Goal: Check status: Check status

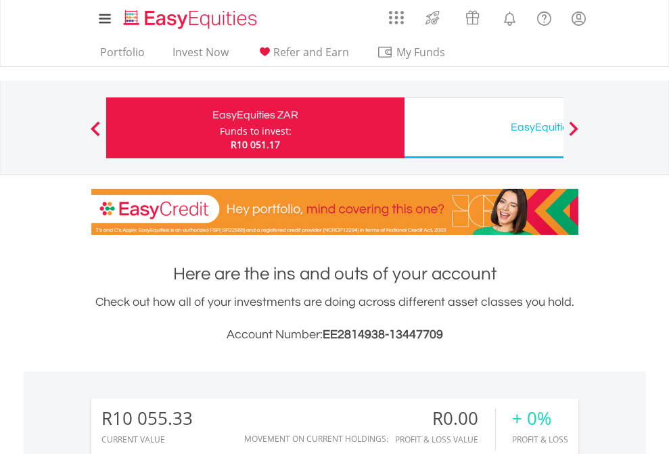
scroll to position [130, 212]
click at [220, 128] on div "Funds to invest:" at bounding box center [256, 131] width 72 height 14
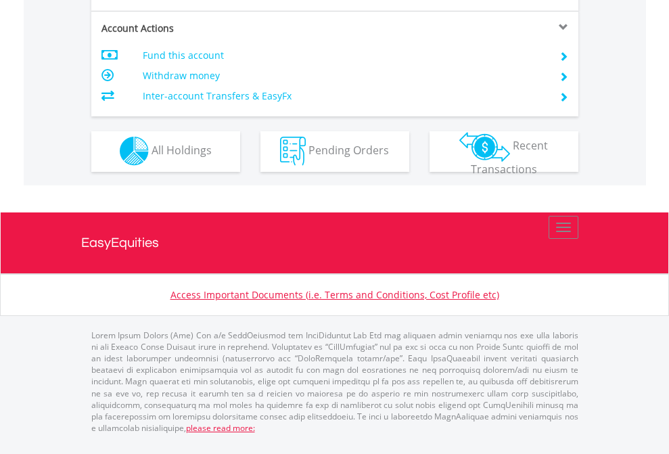
scroll to position [1153, 0]
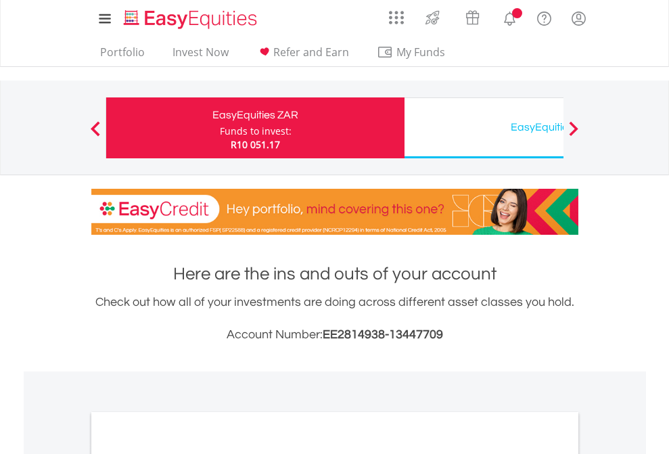
scroll to position [813, 0]
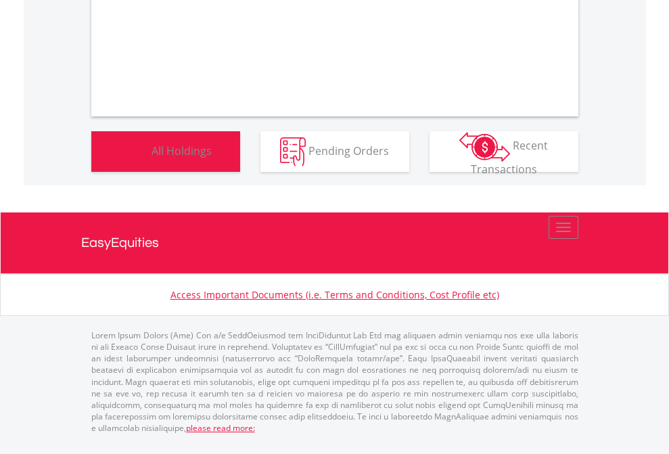
click at [151, 157] on span "All Holdings" at bounding box center [181, 150] width 60 height 15
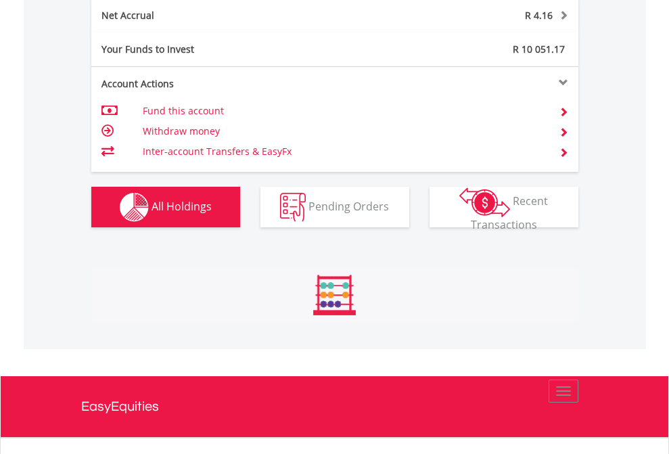
scroll to position [1370, 0]
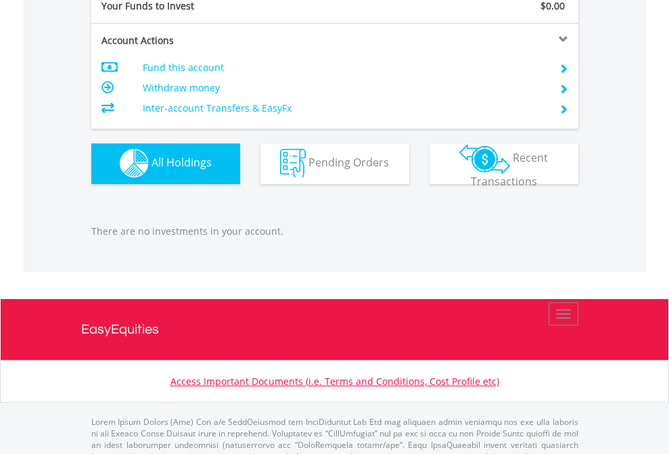
scroll to position [1338, 0]
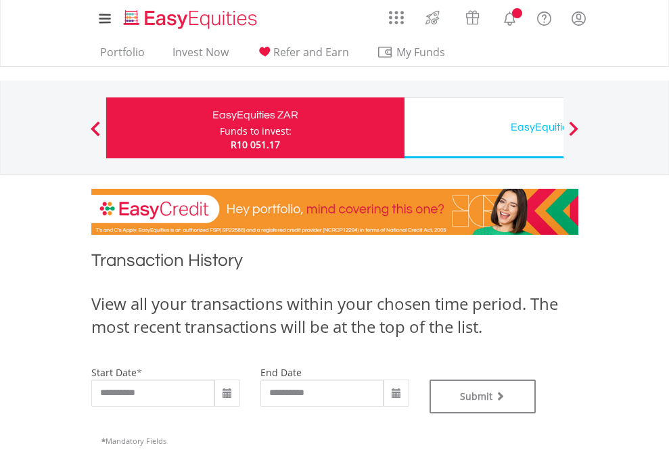
type input "**********"
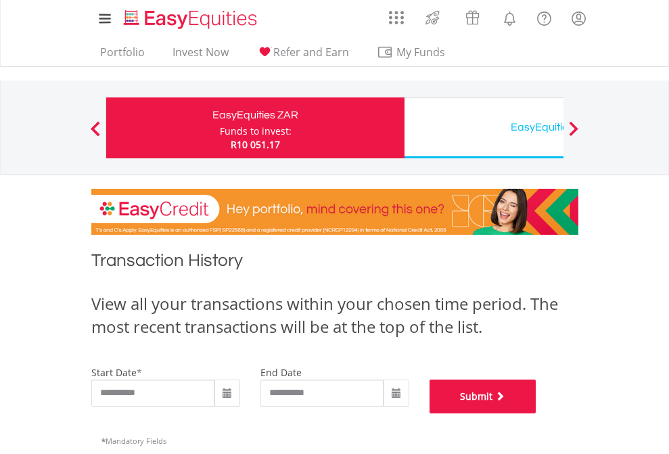
click at [536, 413] on button "Submit" at bounding box center [482, 396] width 107 height 34
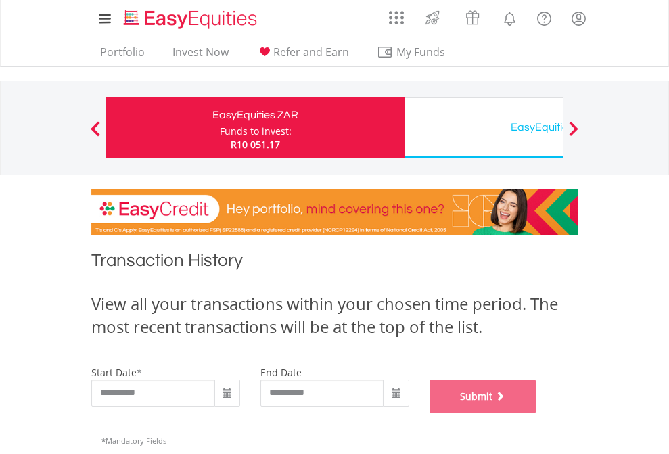
scroll to position [548, 0]
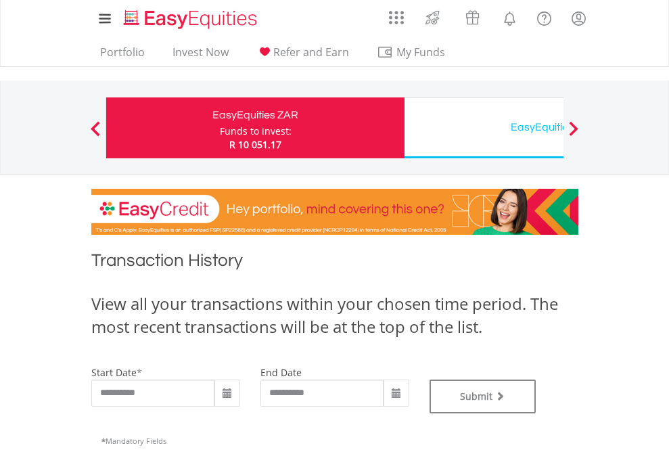
click at [483, 128] on div "EasyEquities USD" at bounding box center [553, 127] width 282 height 19
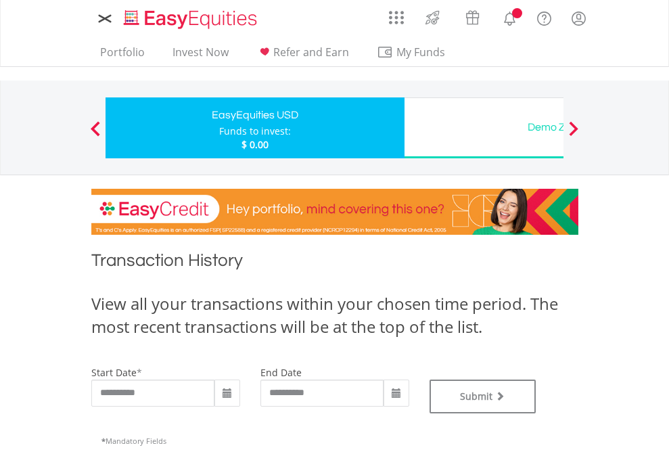
type input "**********"
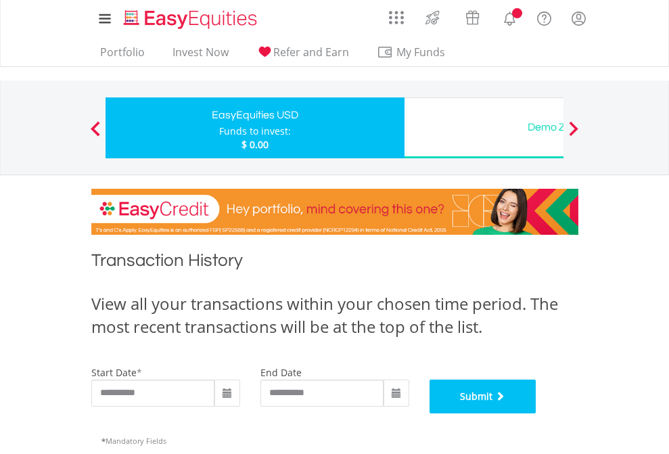
click at [536, 413] on button "Submit" at bounding box center [482, 396] width 107 height 34
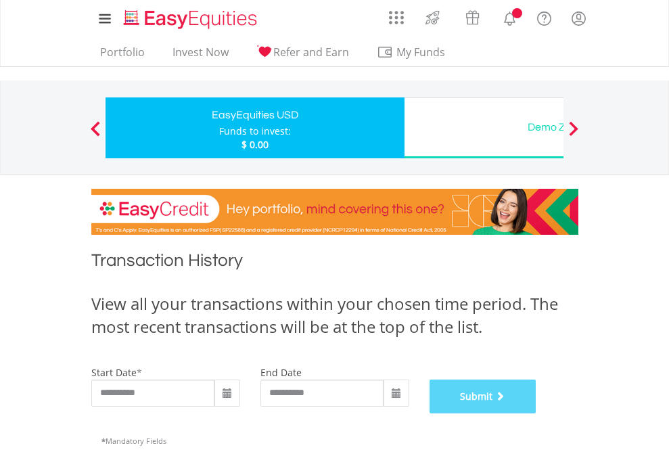
scroll to position [548, 0]
